Goal: Find specific page/section: Find specific page/section

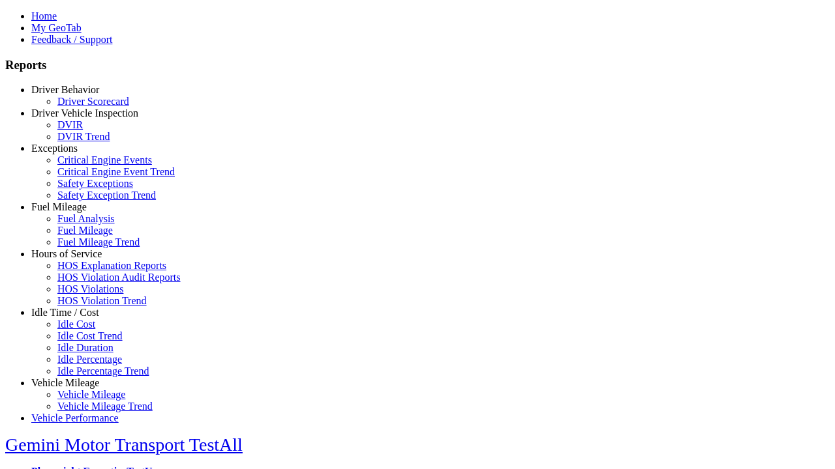
click at [75, 119] on link "Driver Vehicle Inspection" at bounding box center [84, 113] width 107 height 11
click at [83, 130] on link "DVIR" at bounding box center [69, 124] width 25 height 11
select select "**********"
